Goal: Communication & Community: Answer question/provide support

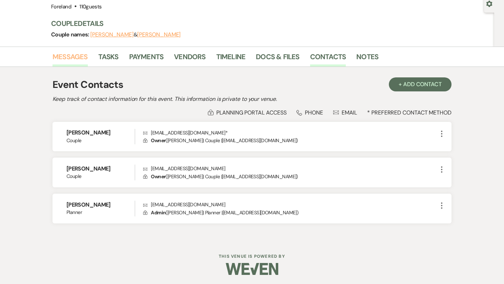
click at [69, 55] on link "Messages" at bounding box center [69, 58] width 35 height 15
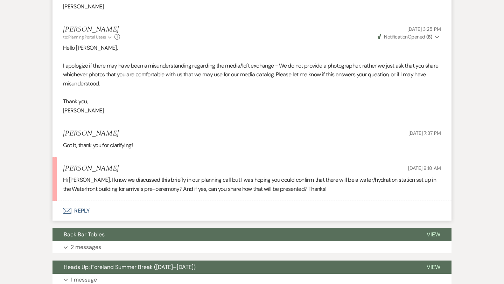
scroll to position [1443, 0]
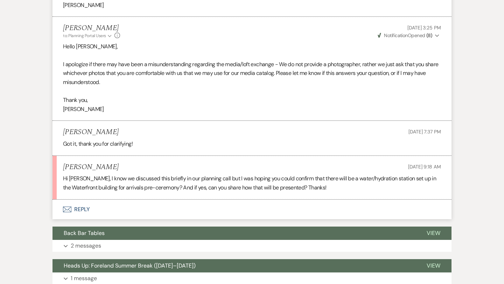
click at [77, 199] on button "Envelope Reply" at bounding box center [251, 209] width 399 height 20
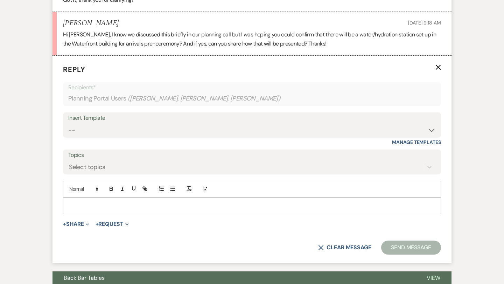
scroll to position [1590, 0]
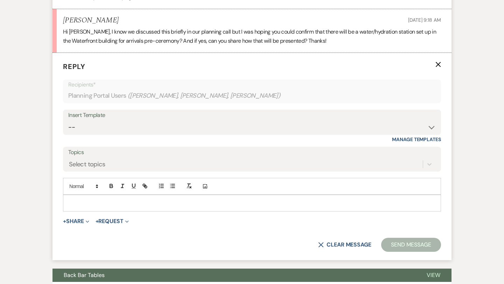
click at [144, 199] on p at bounding box center [252, 203] width 366 height 8
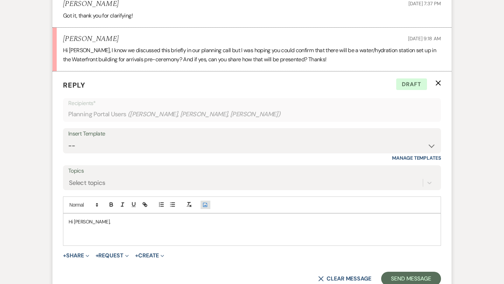
scroll to position [1574, 0]
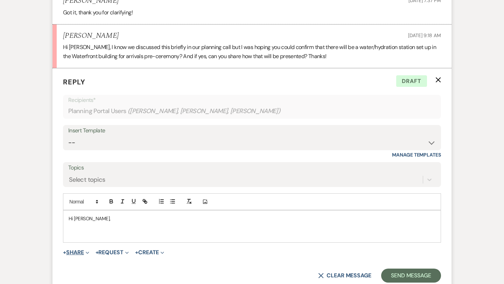
click at [80, 249] on button "+ Share Expand" at bounding box center [76, 252] width 26 height 6
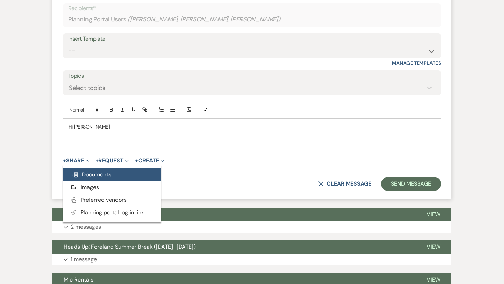
scroll to position [1675, 0]
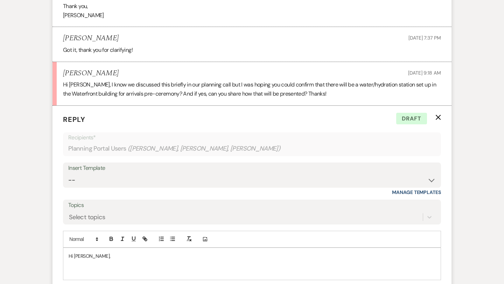
scroll to position [1536, 0]
click at [219, 260] on p at bounding box center [252, 264] width 366 height 8
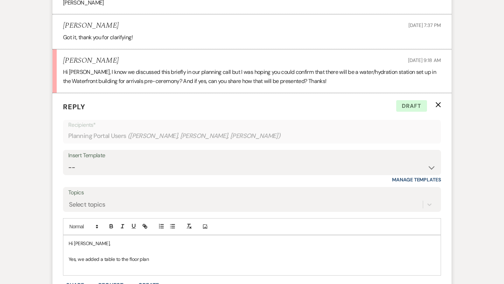
scroll to position [1554, 0]
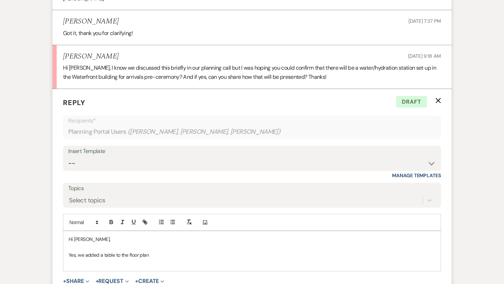
click at [103, 251] on p "Yes, we added a table to the floor plan" at bounding box center [252, 255] width 366 height 8
click at [194, 251] on p "Yes, we added a Welcome Beverage table to the floor plan" at bounding box center [252, 255] width 366 height 8
click at [215, 243] on p at bounding box center [252, 247] width 366 height 8
click at [215, 251] on p "Yes, we added a Welcome Beverage table to the floor plan." at bounding box center [252, 255] width 366 height 8
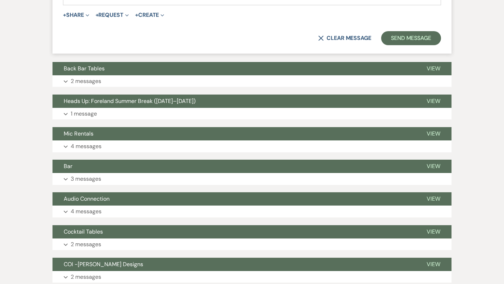
scroll to position [1822, 0]
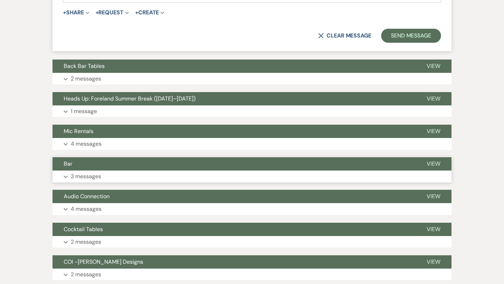
click at [77, 172] on p "3 messages" at bounding box center [86, 176] width 30 height 9
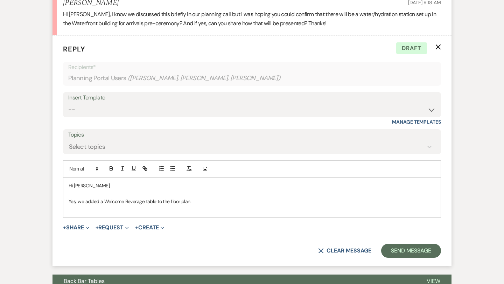
scroll to position [1607, 0]
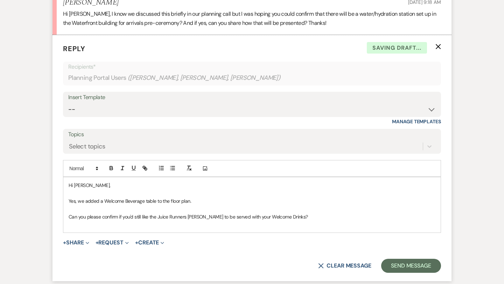
click at [315, 213] on p "Can you please confirm if you'd still like the Juice Runners [PERSON_NAME] to b…" at bounding box center [252, 217] width 366 height 8
